Goal: Information Seeking & Learning: Learn about a topic

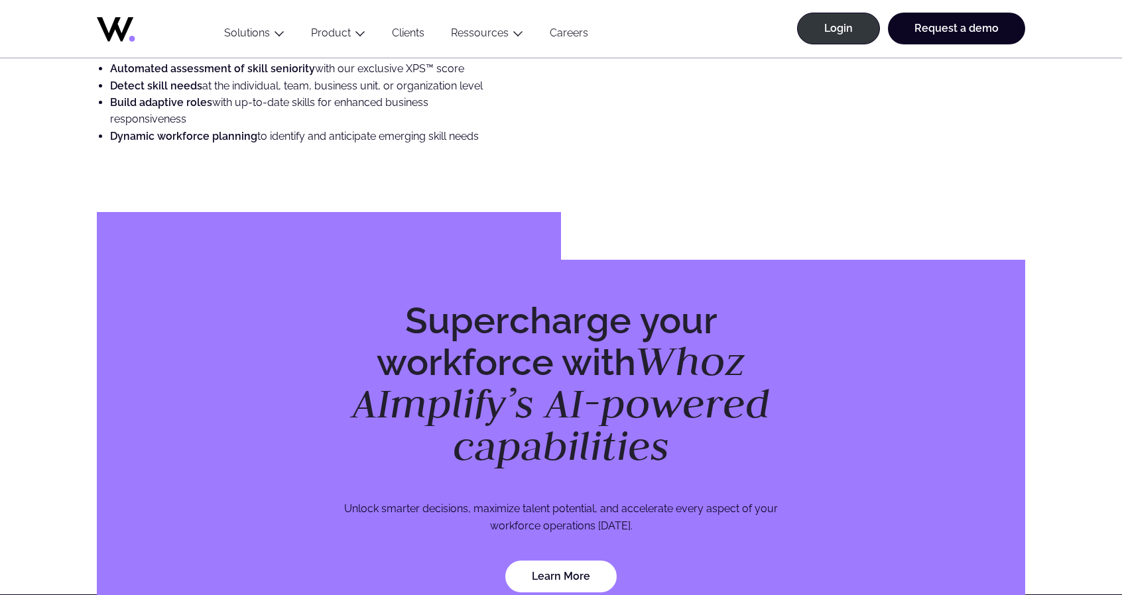
scroll to position [3581, 0]
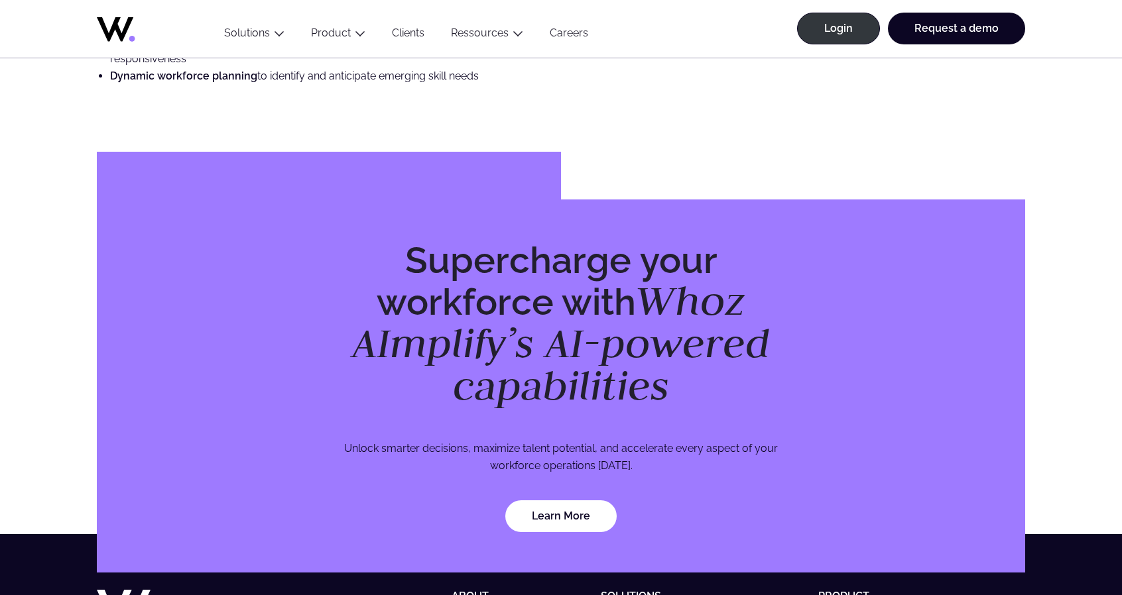
click at [393, 34] on link "Clients" at bounding box center [408, 36] width 59 height 18
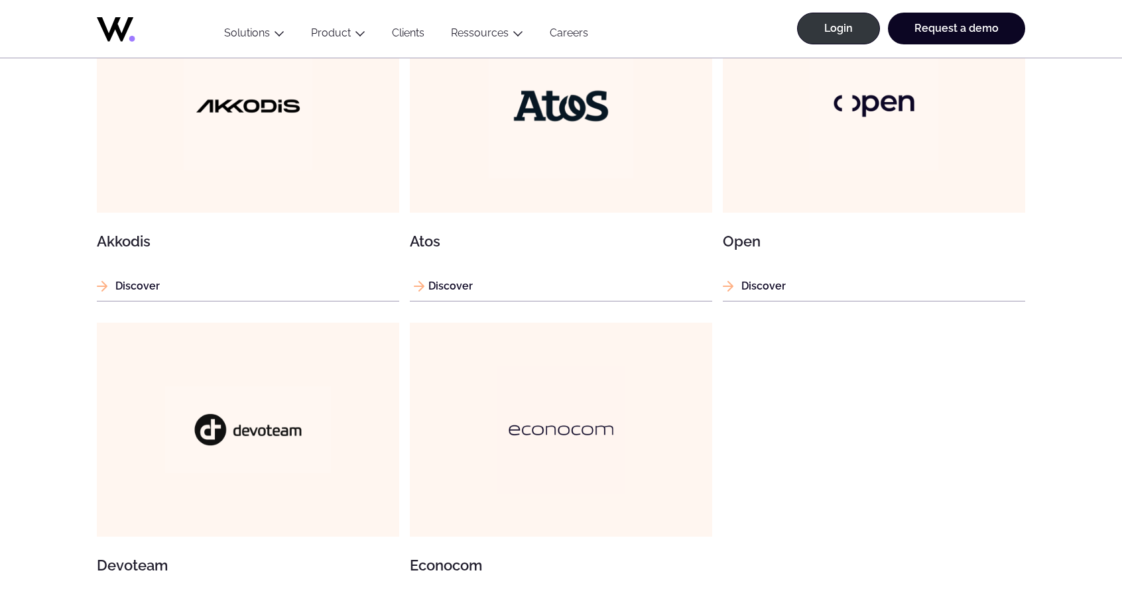
scroll to position [1260, 0]
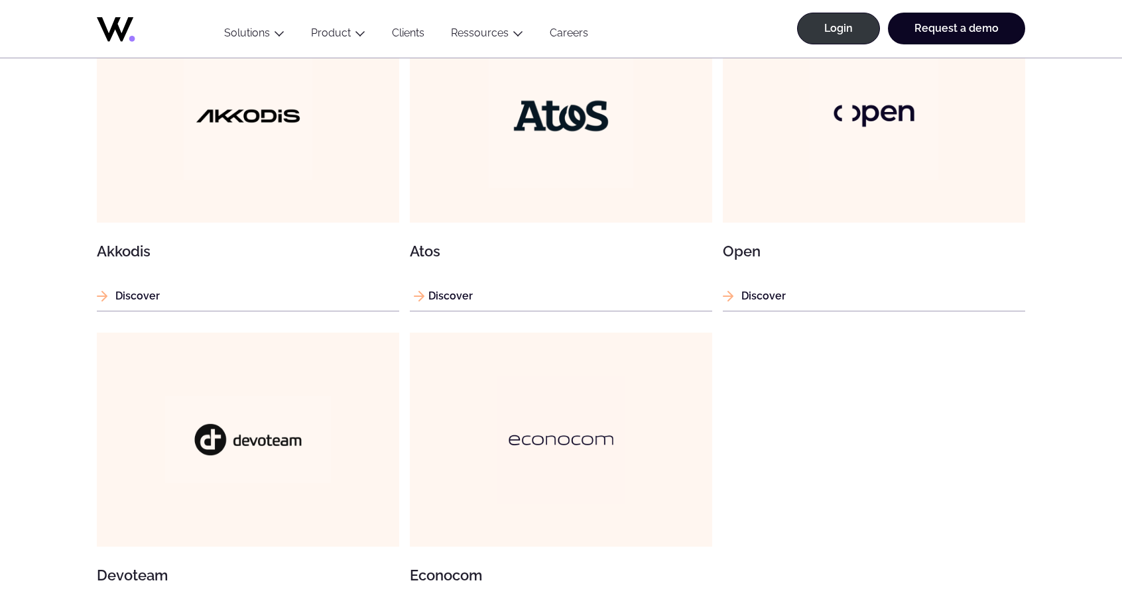
click at [581, 176] on img at bounding box center [561, 115] width 145 height 145
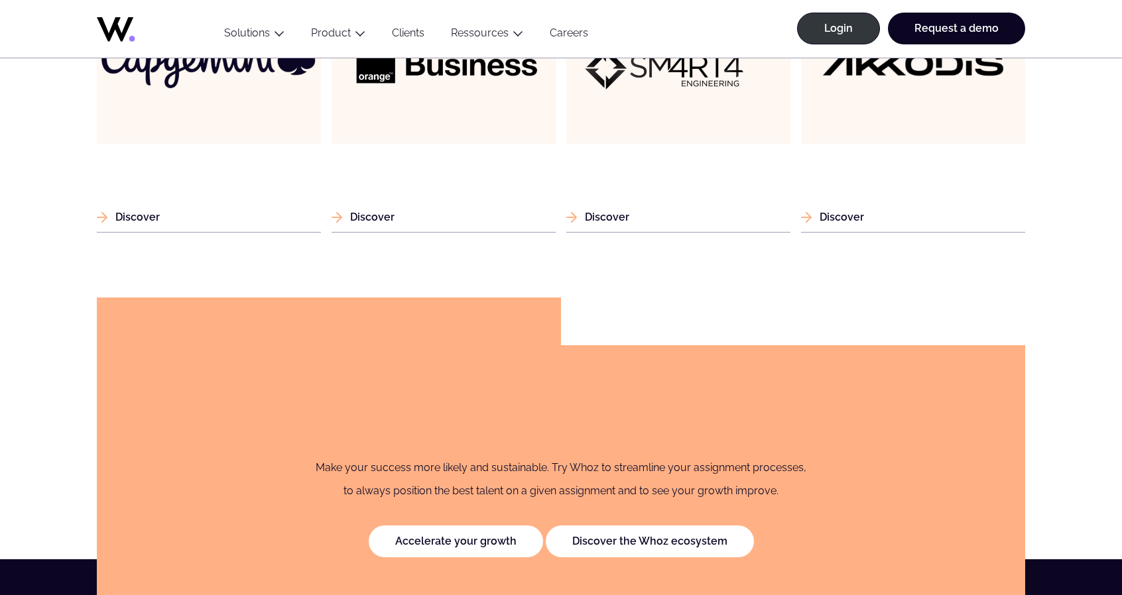
scroll to position [1658, 0]
